Goal: Information Seeking & Learning: Check status

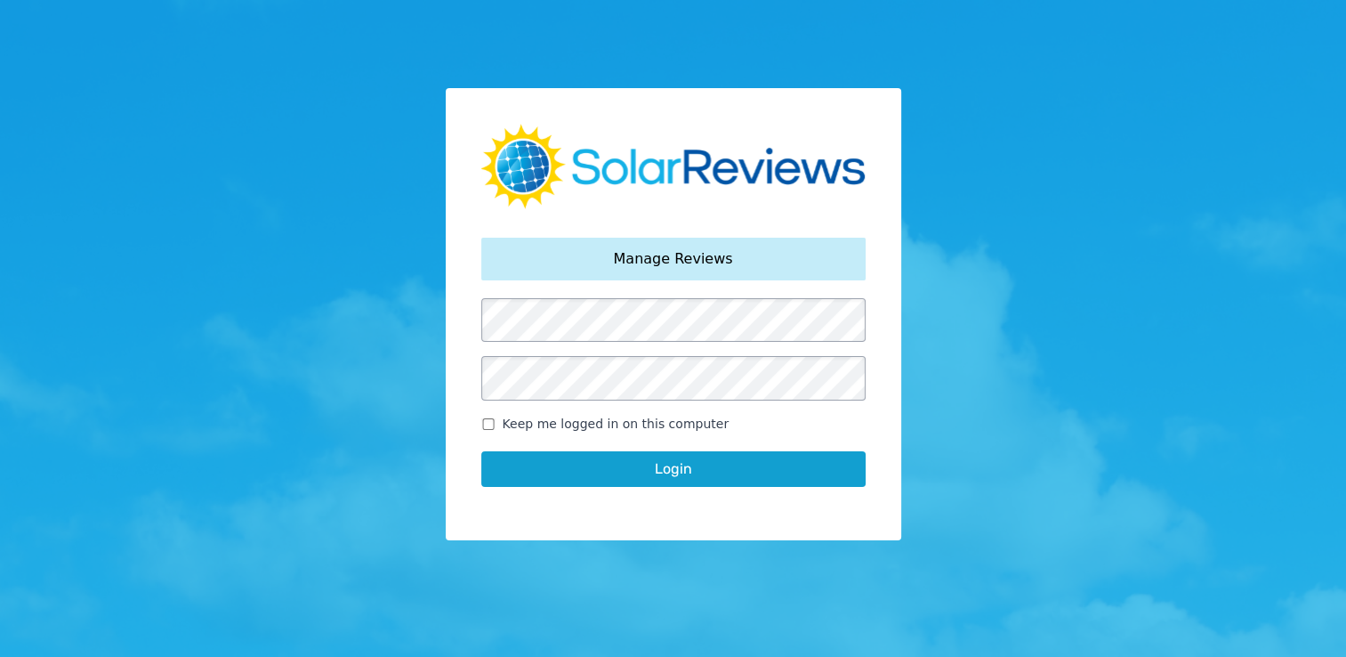
click at [647, 468] on button "Login" at bounding box center [673, 469] width 384 height 36
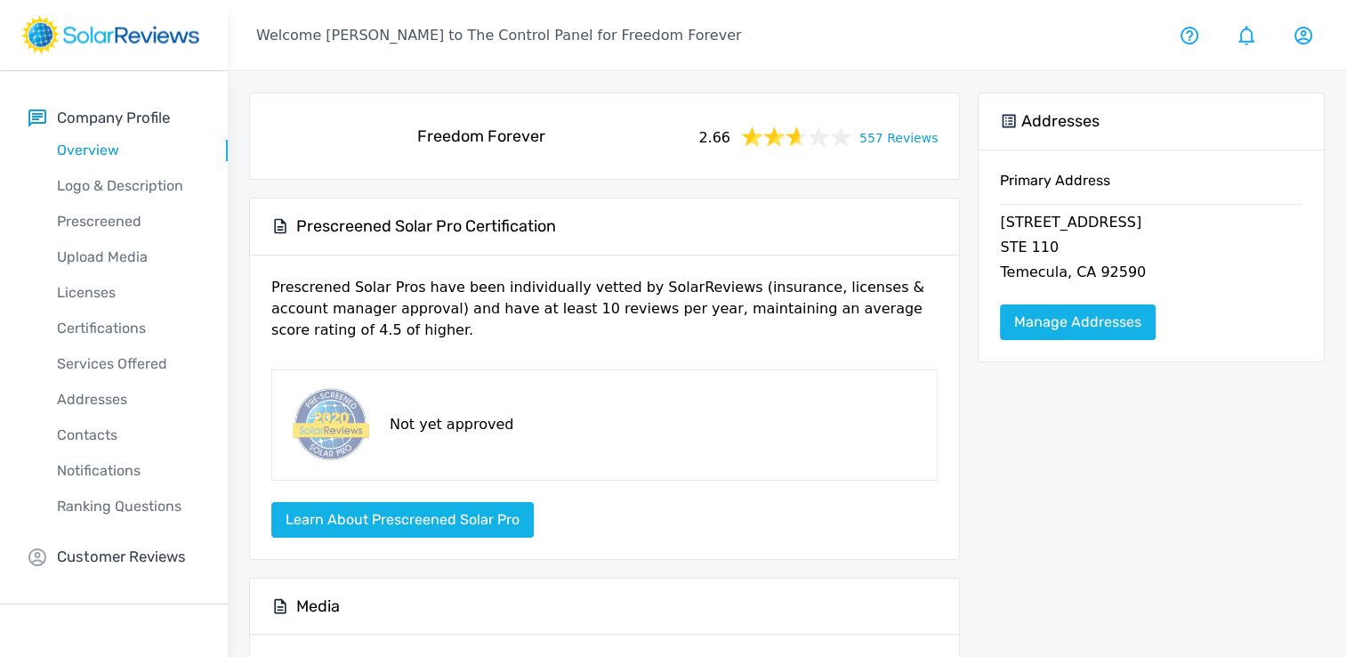
click at [913, 133] on link "557 Reviews" at bounding box center [898, 136] width 78 height 22
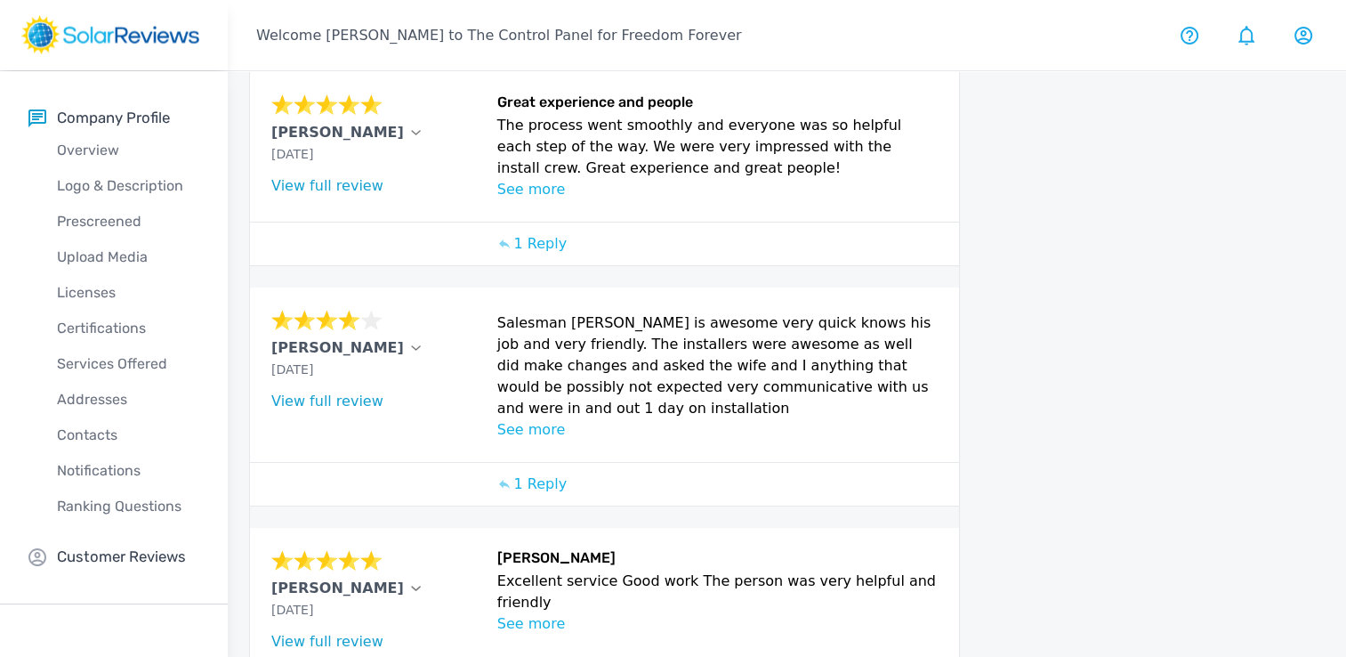
scroll to position [954, 0]
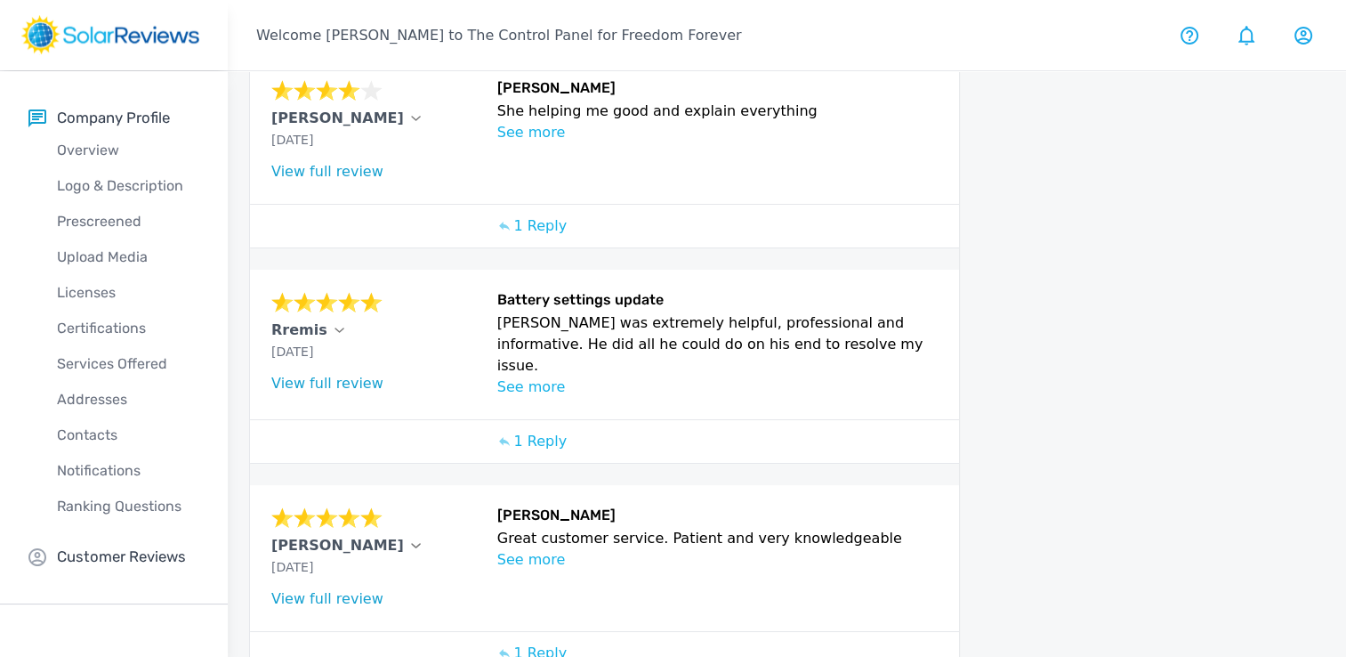
scroll to position [855, 0]
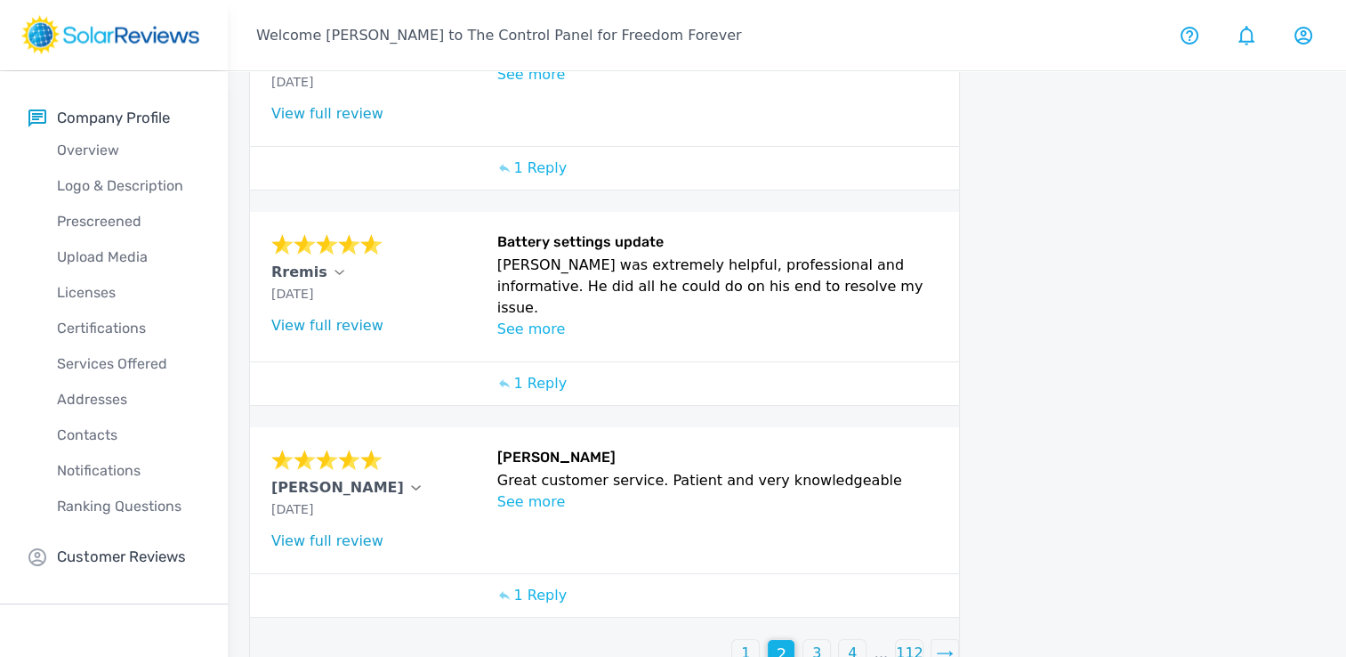
click at [810, 640] on div "3" at bounding box center [816, 653] width 27 height 27
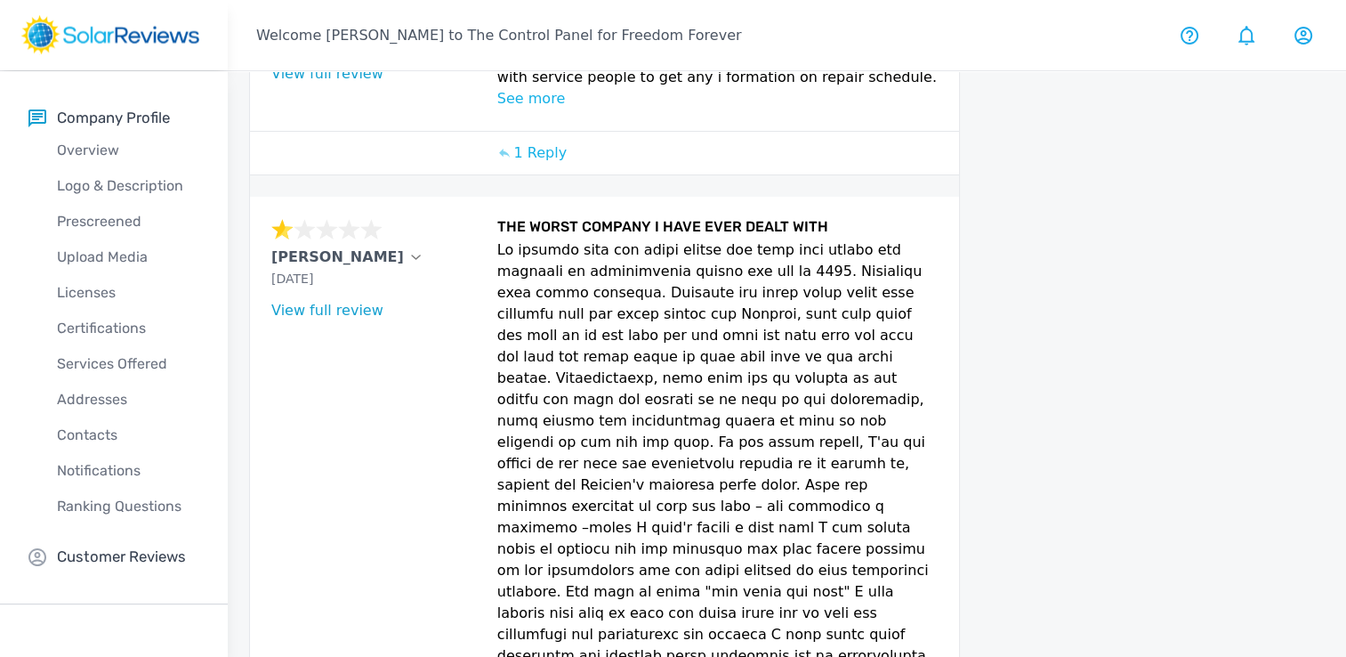
scroll to position [1317, 0]
